Goal: Task Accomplishment & Management: Manage account settings

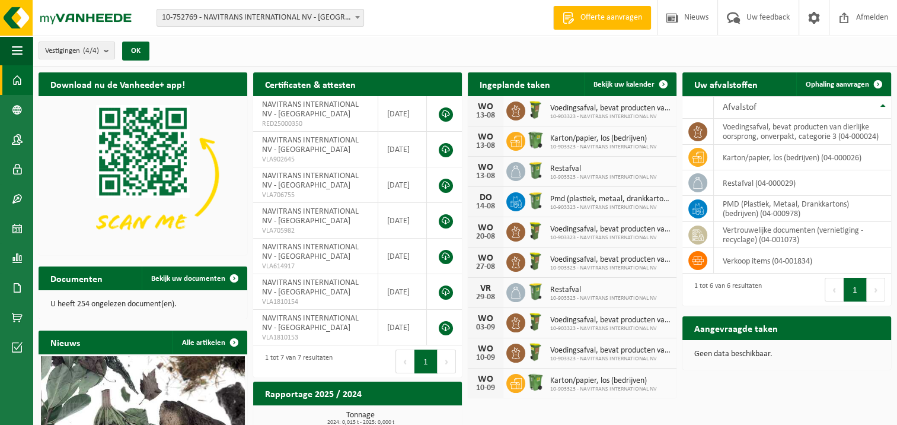
drag, startPoint x: 556, startPoint y: 141, endPoint x: 799, endPoint y: 393, distance: 349.7
click at [799, 393] on div "Download nu de Vanheede+ app! Verberg Certificaten & attesten Bekijk uw certifi…" at bounding box center [465, 341] width 859 height 551
click at [650, 83] on span "Bekijk uw kalender" at bounding box center [624, 85] width 61 height 8
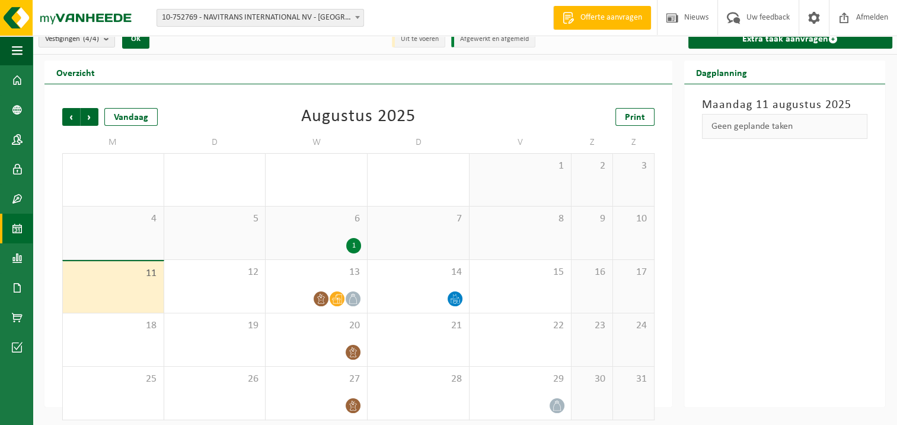
scroll to position [18, 0]
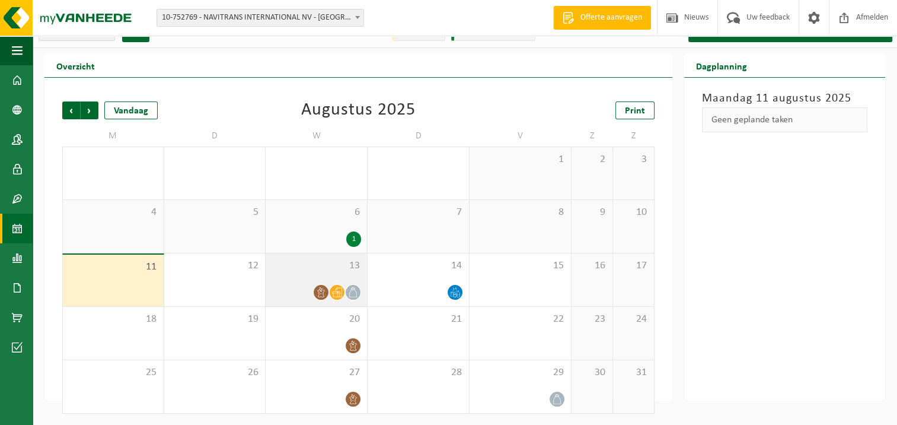
click at [335, 291] on icon at bounding box center [337, 292] width 10 height 10
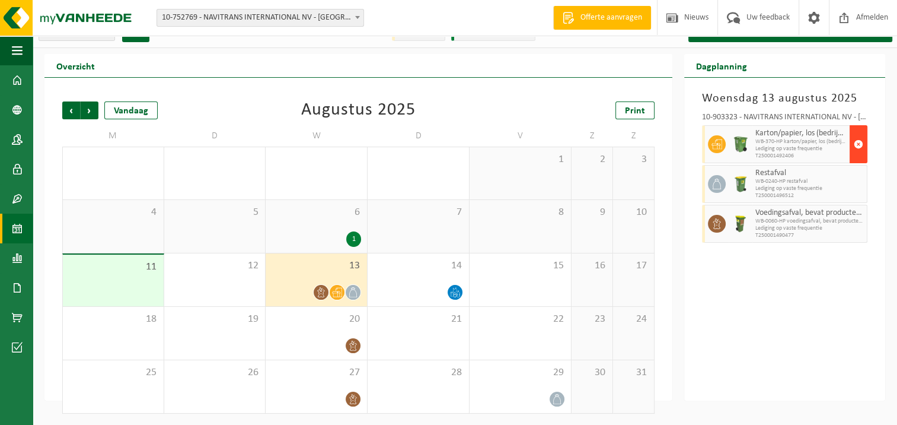
click at [859, 142] on span "button" at bounding box center [858, 144] width 9 height 24
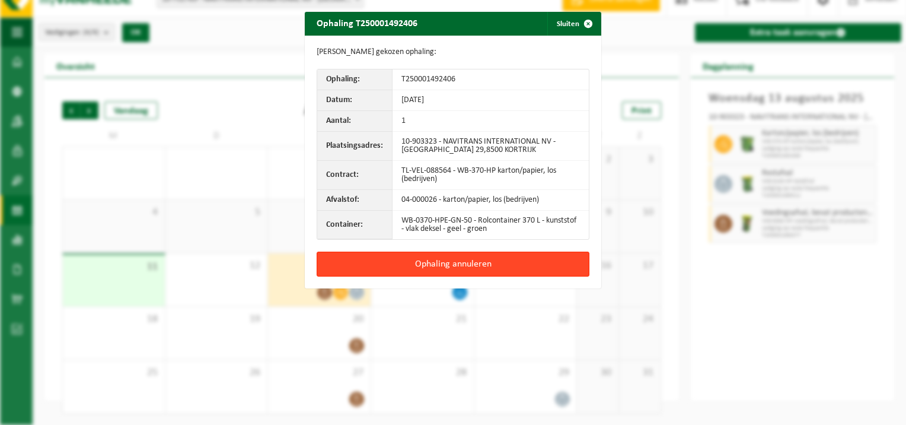
click at [457, 260] on button "Ophaling annuleren" at bounding box center [453, 263] width 273 height 25
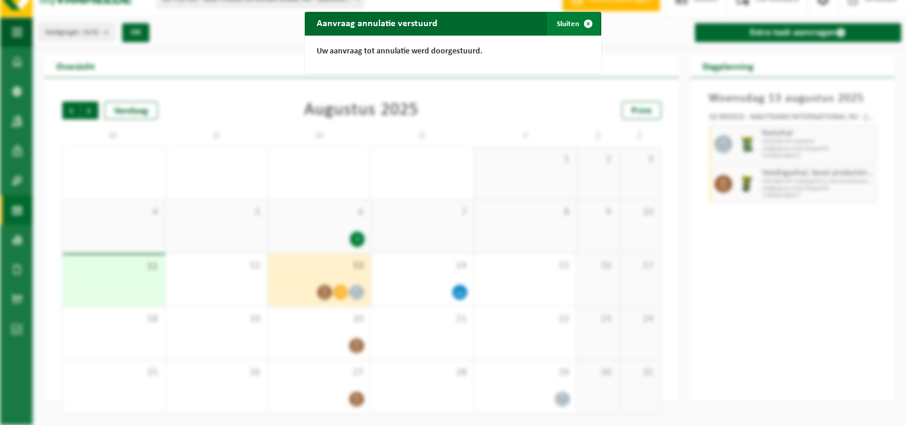
click at [576, 21] on span "button" at bounding box center [588, 24] width 24 height 24
